Goal: Find specific page/section: Find specific page/section

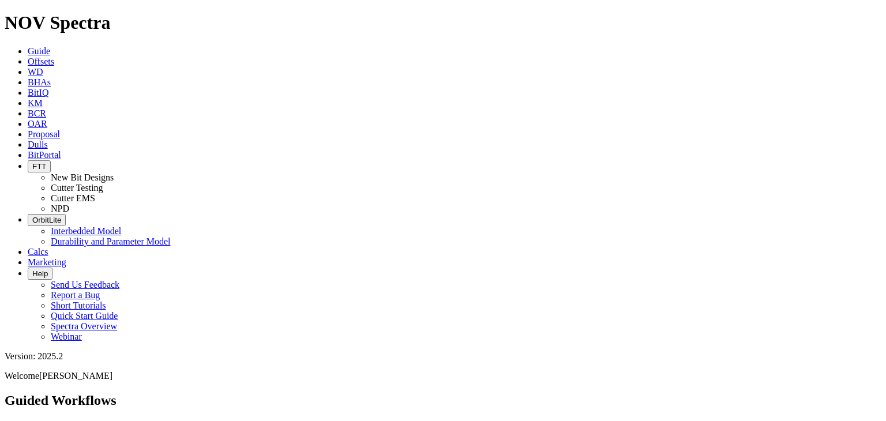
click at [51, 160] on button "FTT" at bounding box center [39, 166] width 23 height 12
click at [103, 183] on link "Cutter Testing" at bounding box center [77, 188] width 53 height 10
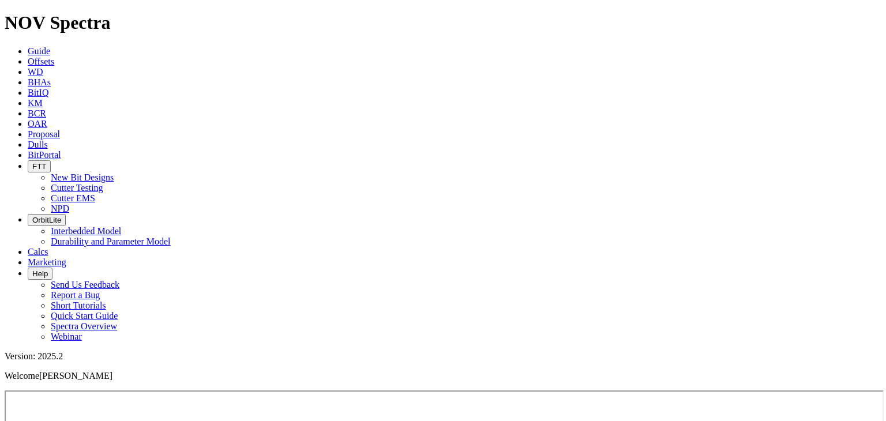
click at [51, 160] on button "FTT" at bounding box center [39, 166] width 23 height 12
click at [69, 204] on link "NPD" at bounding box center [60, 209] width 18 height 10
click at [32, 162] on icon "button" at bounding box center [32, 166] width 0 height 9
click at [103, 183] on link "Cutter Testing" at bounding box center [77, 188] width 53 height 10
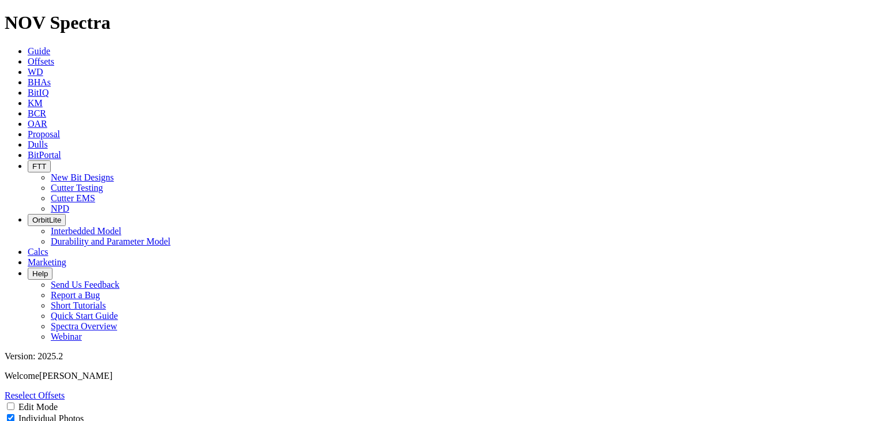
select select "Cutter"
